Goal: Task Accomplishment & Management: Use online tool/utility

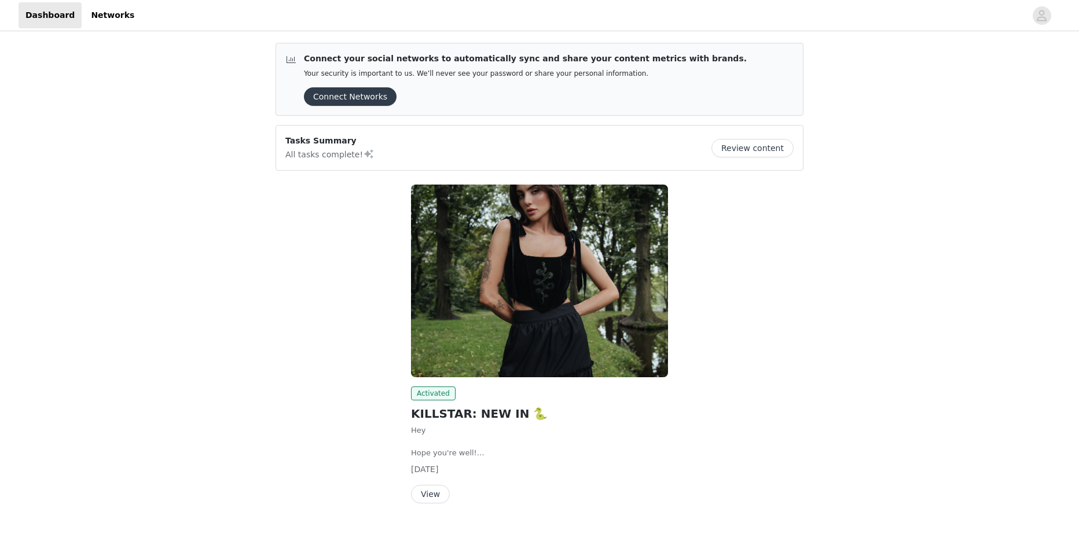
scroll to position [28, 0]
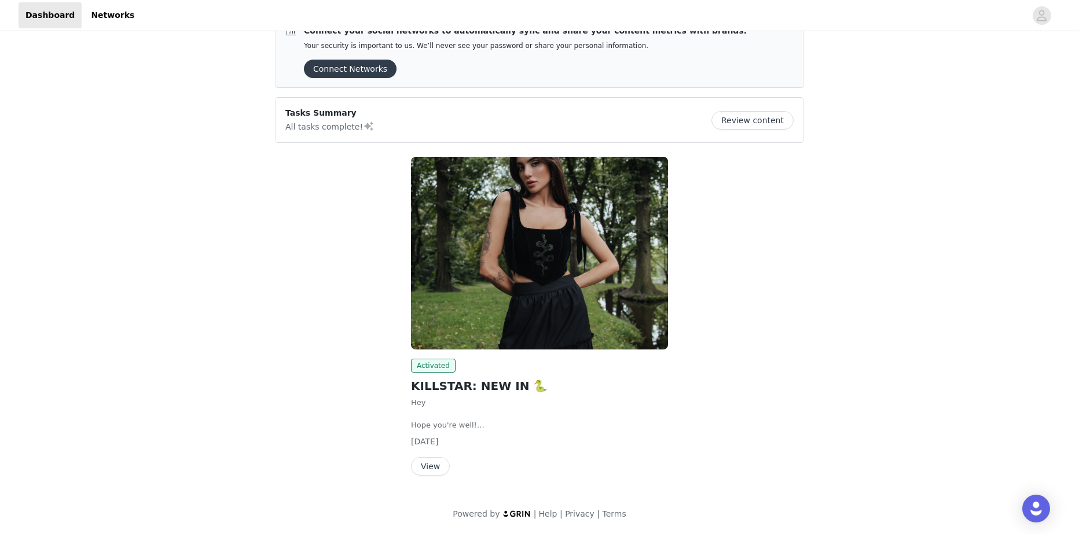
click at [427, 471] on button "View" at bounding box center [430, 466] width 39 height 19
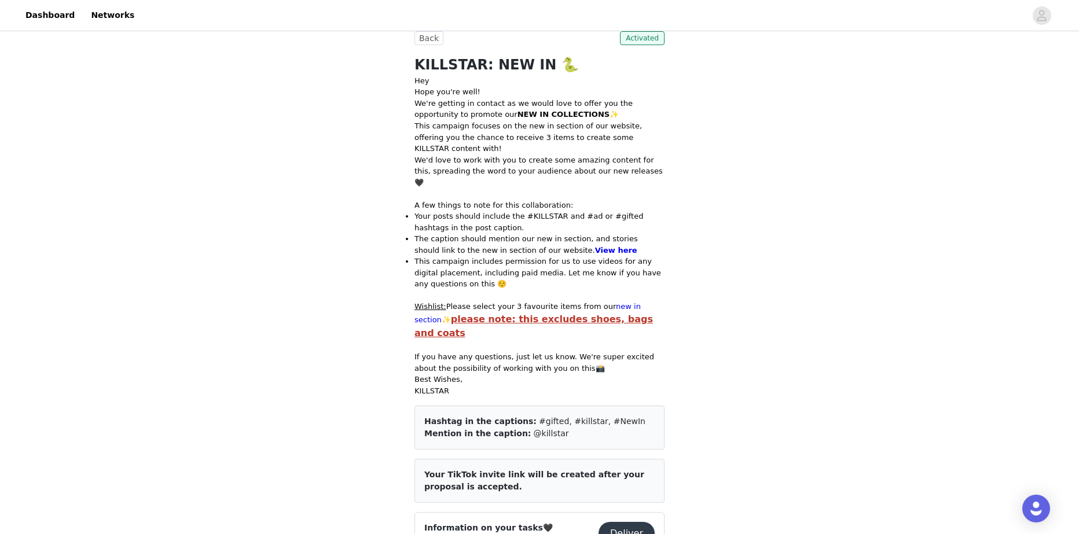
scroll to position [694, 0]
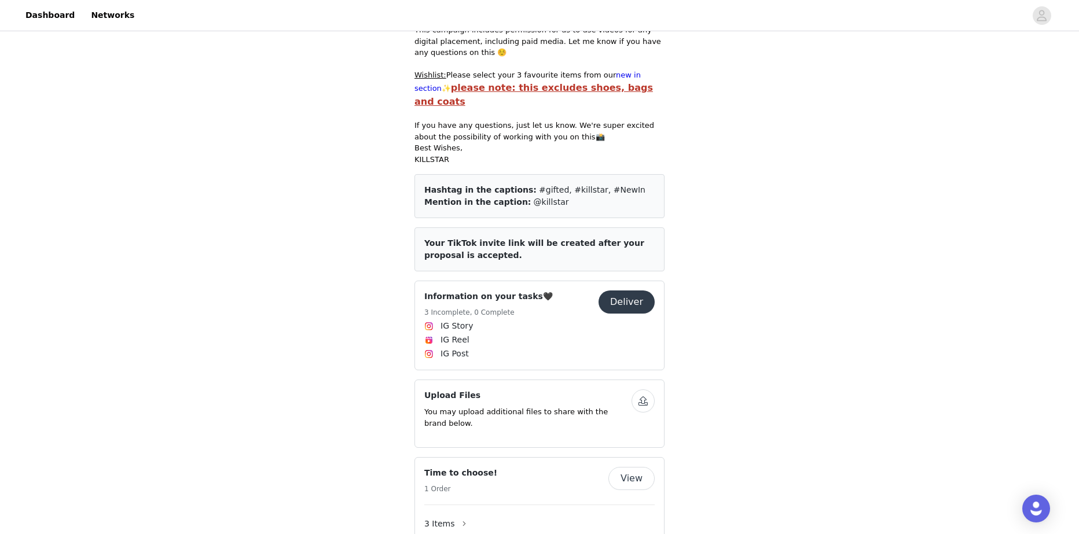
click at [629, 290] on button "Deliver" at bounding box center [626, 301] width 56 height 23
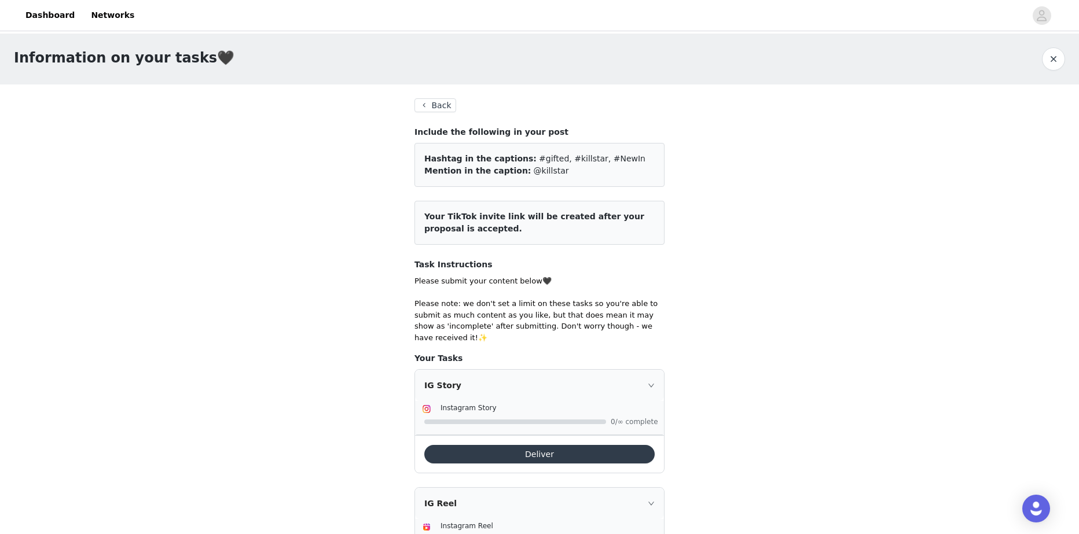
scroll to position [231, 0]
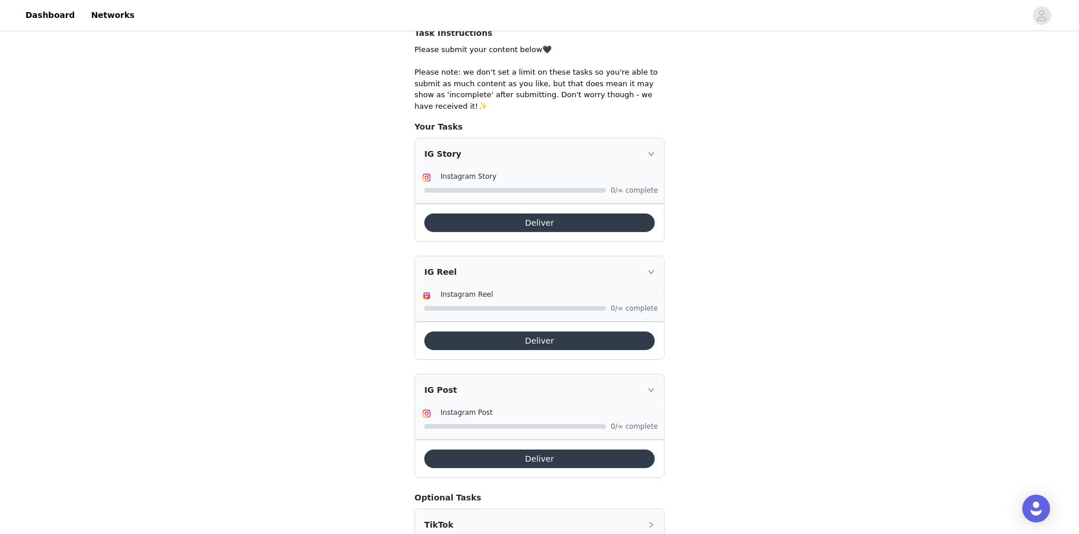
click at [491, 450] on button "Deliver" at bounding box center [539, 459] width 230 height 19
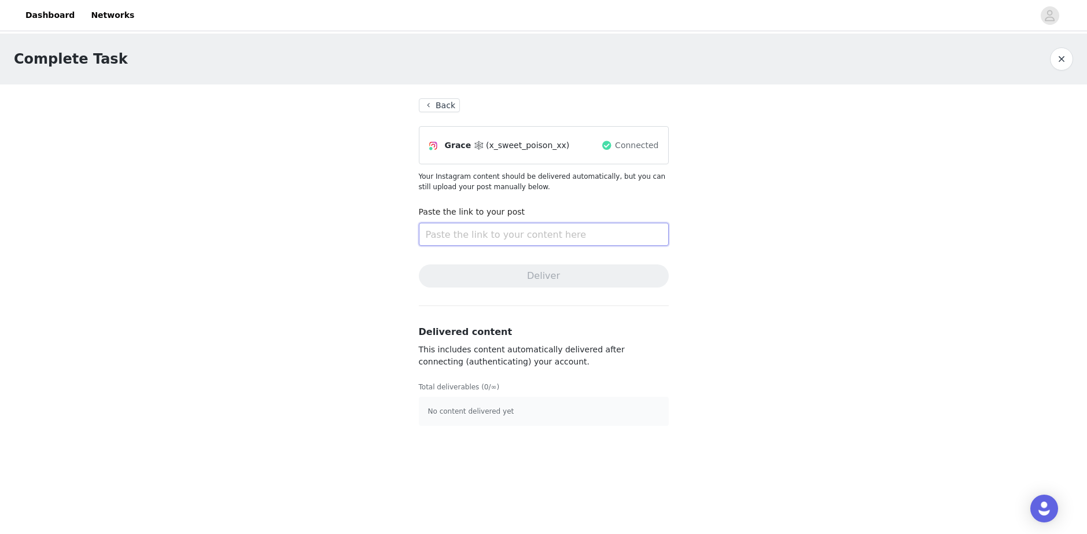
click at [470, 235] on input "text" at bounding box center [544, 234] width 250 height 23
paste input "[URL][DOMAIN_NAME]"
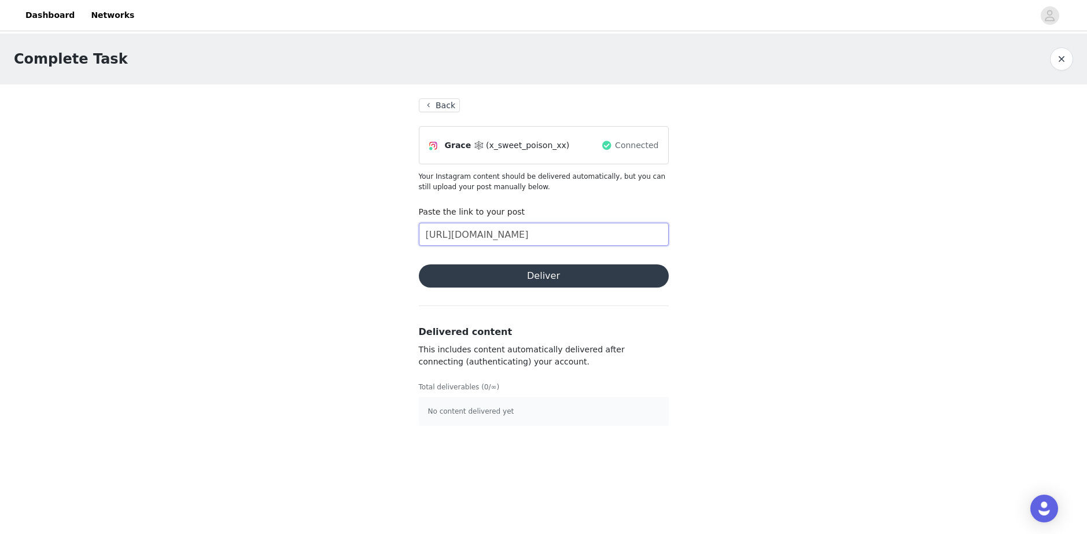
scroll to position [0, 5]
type input "[URL][DOMAIN_NAME]"
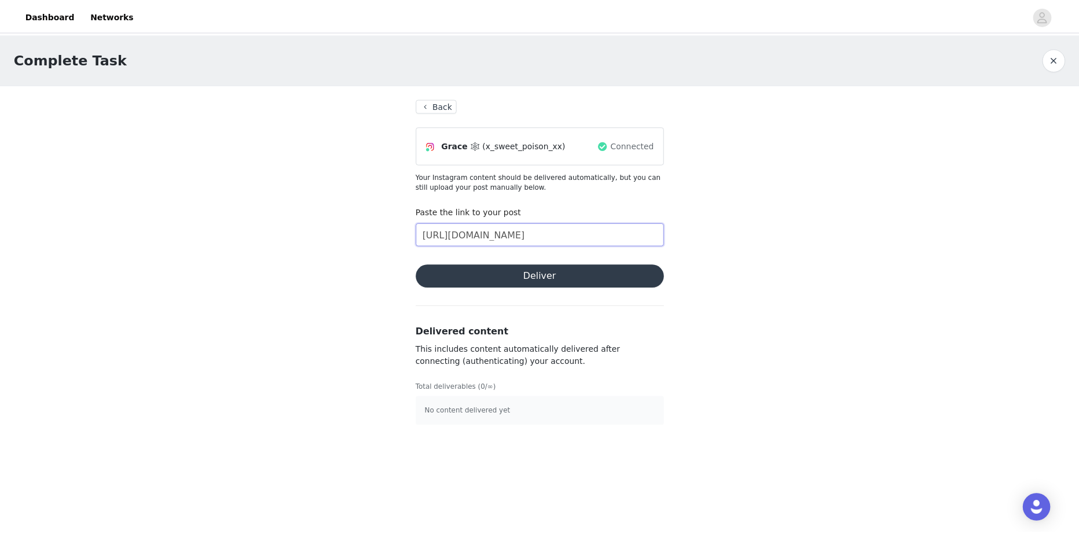
scroll to position [0, 0]
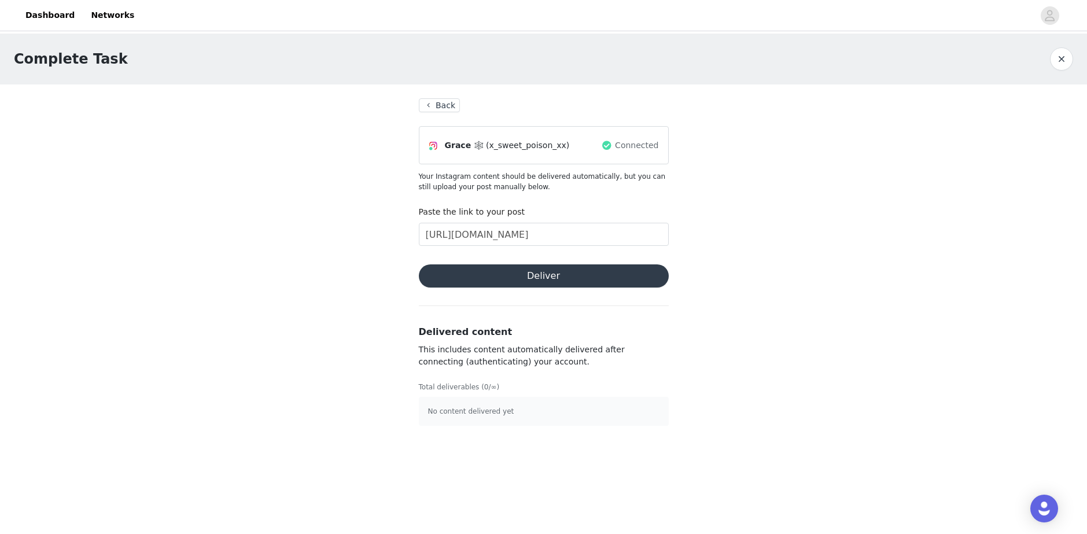
click at [591, 274] on button "Deliver" at bounding box center [544, 275] width 250 height 23
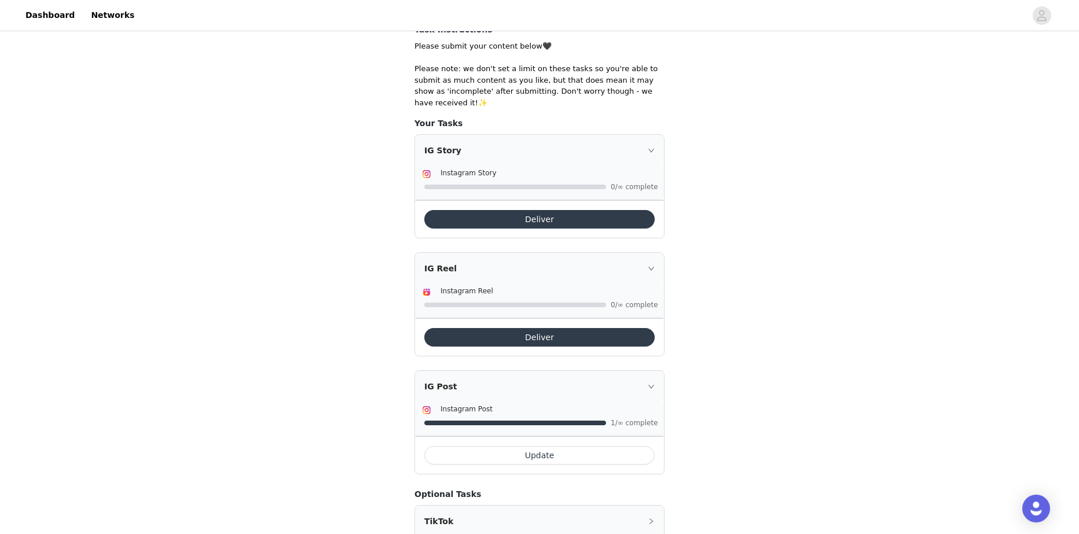
scroll to position [119, 0]
